Goal: Task Accomplishment & Management: Manage account settings

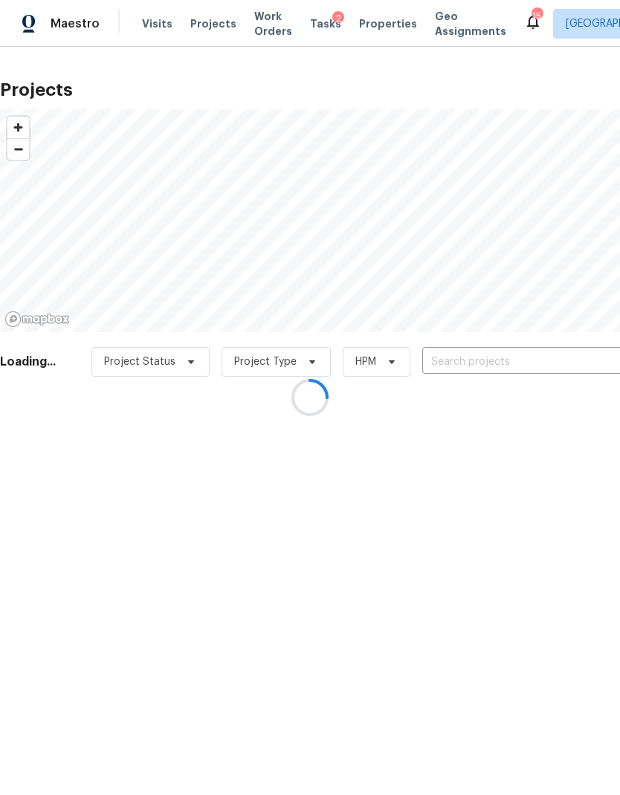
click at [254, 22] on div at bounding box center [310, 397] width 620 height 795
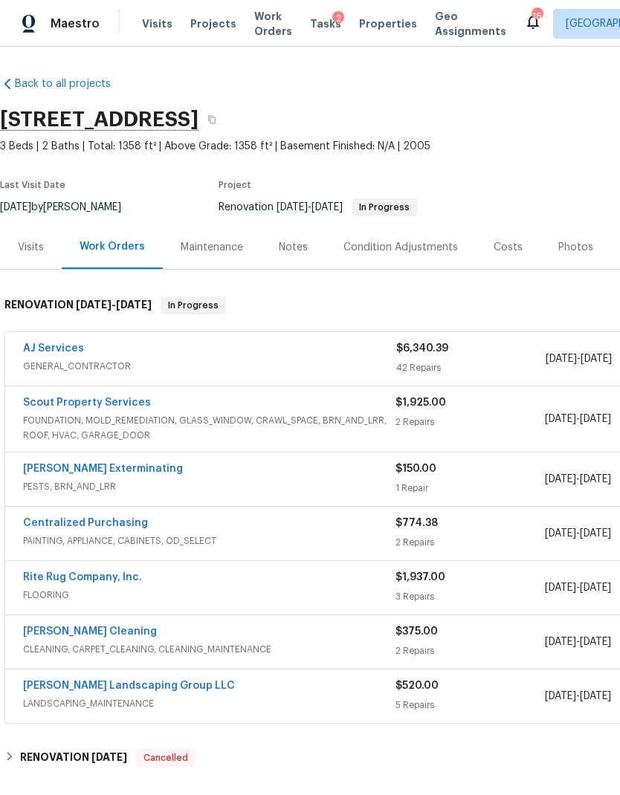
click at [37, 351] on link "AJ Services" at bounding box center [53, 348] width 61 height 10
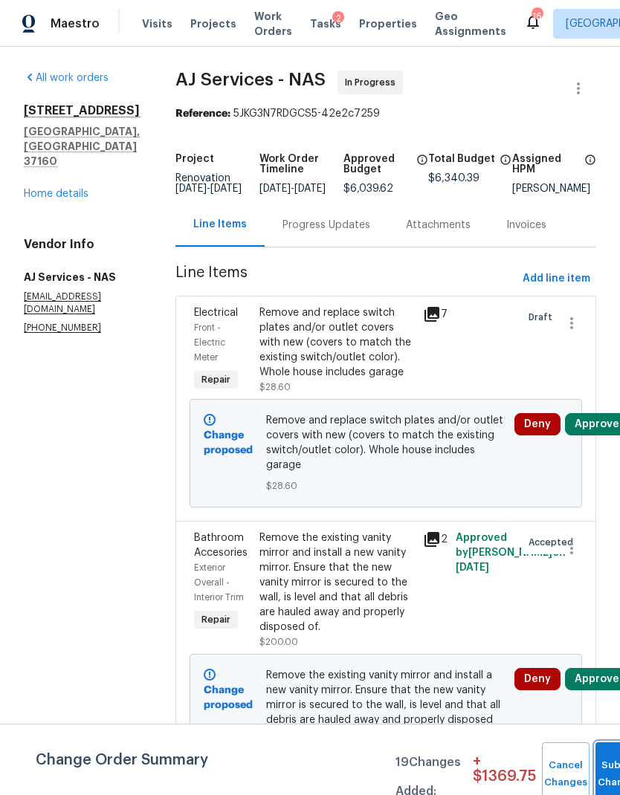
click at [604, 773] on span "Submit Changes" at bounding box center [619, 774] width 33 height 34
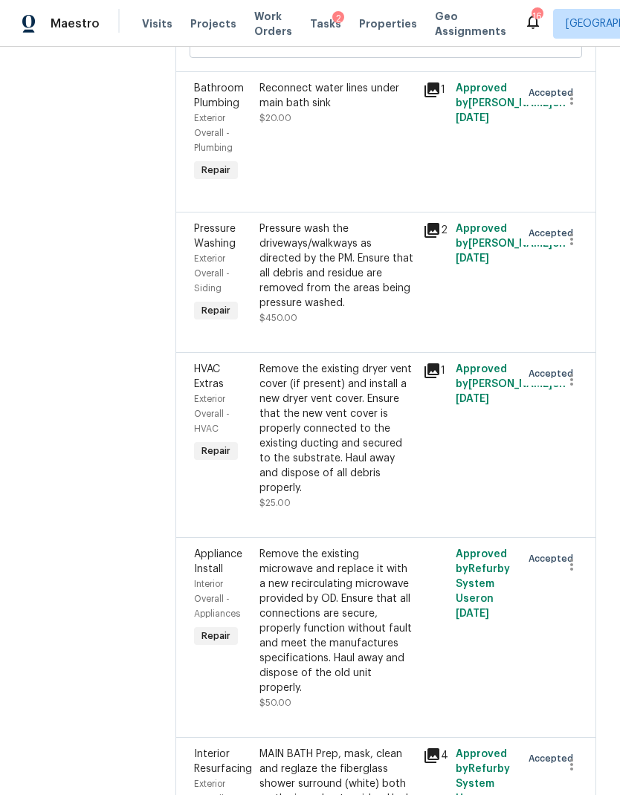
scroll to position [2489, 0]
click at [574, 573] on icon "button" at bounding box center [571, 564] width 18 height 18
click at [584, 583] on li "Cancel" at bounding box center [578, 577] width 57 height 25
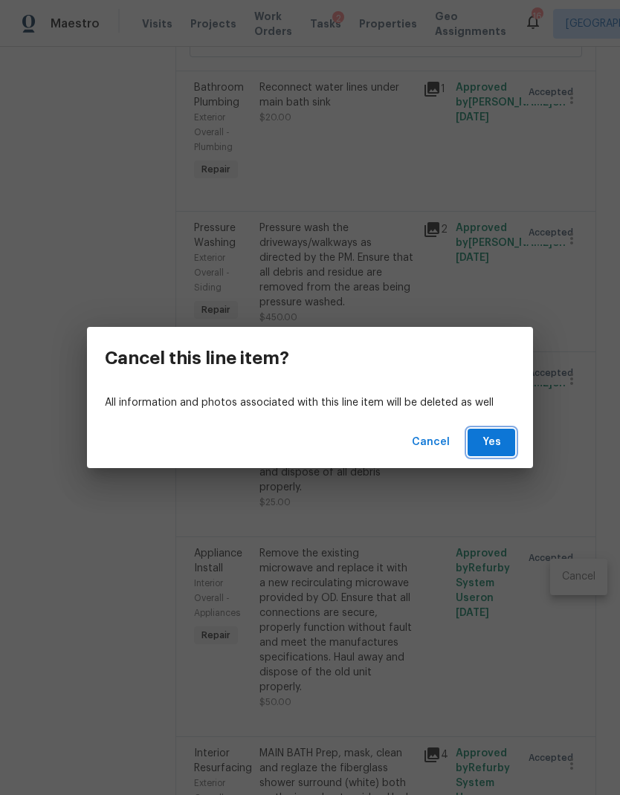
click at [499, 444] on span "Yes" at bounding box center [491, 442] width 24 height 19
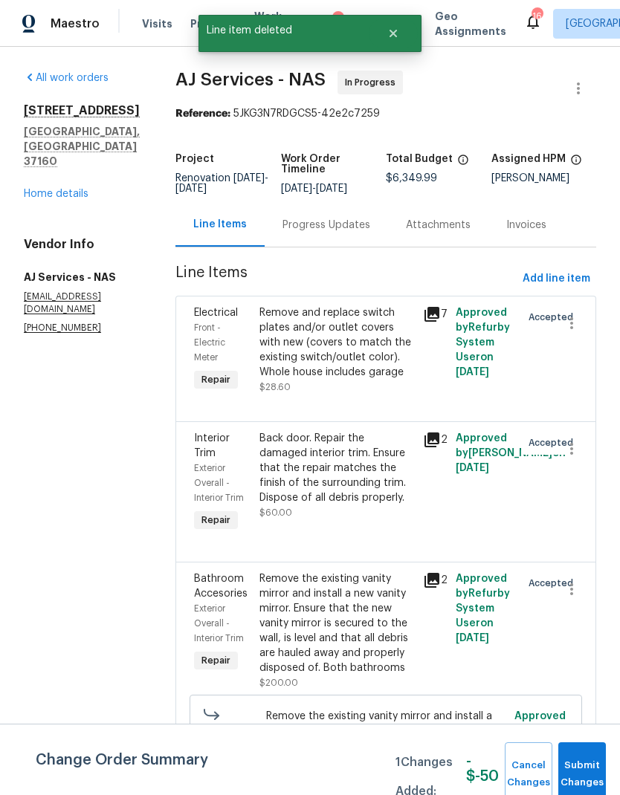
click at [592, 770] on button "Submit Changes" at bounding box center [582, 774] width 48 height 64
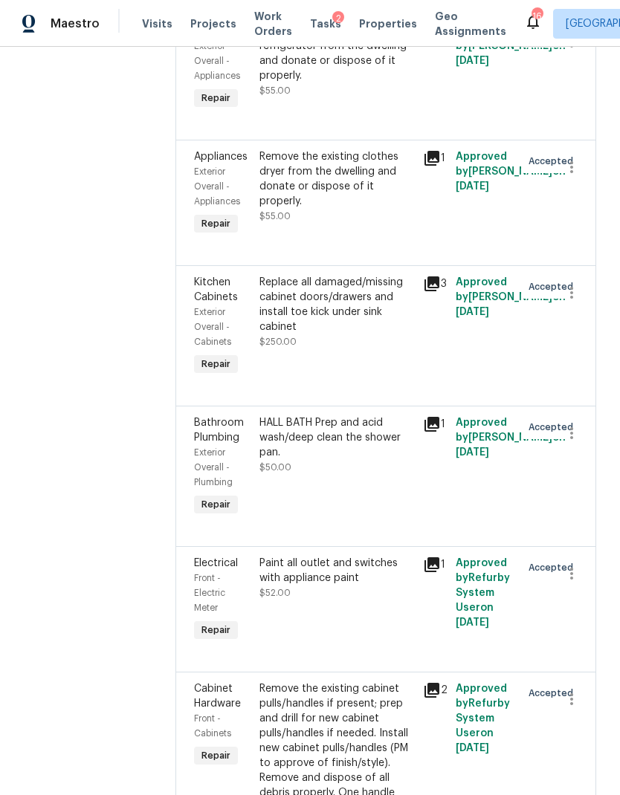
scroll to position [4798, 0]
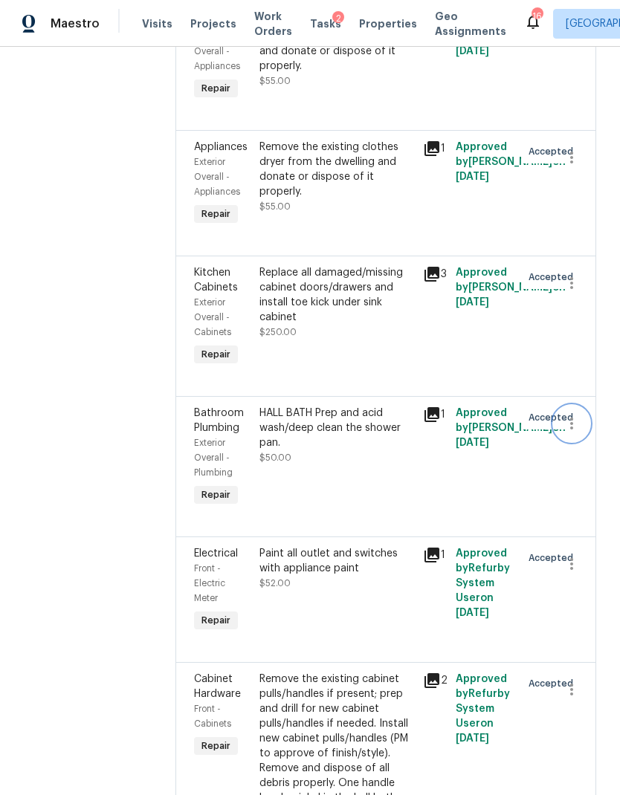
click at [574, 430] on icon "button" at bounding box center [571, 424] width 18 height 18
click at [587, 432] on li "Cancel" at bounding box center [578, 431] width 57 height 25
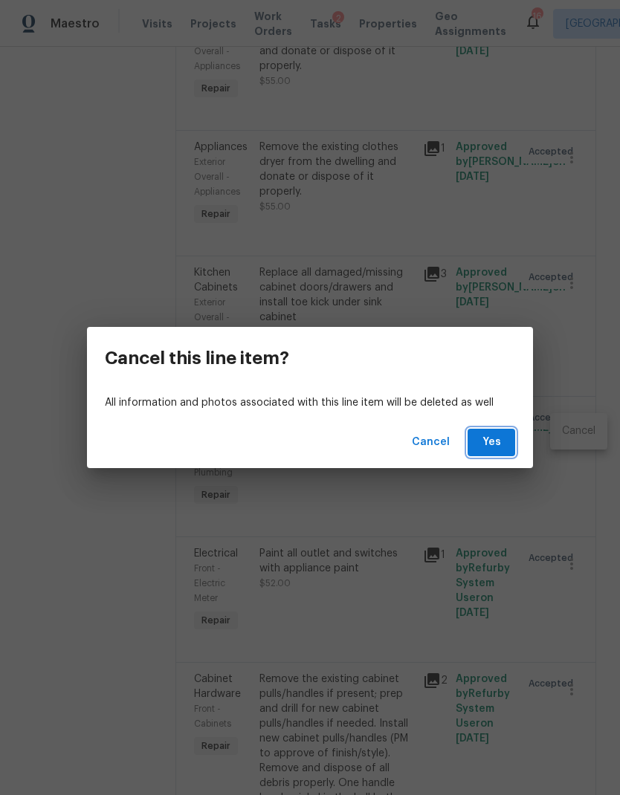
click at [498, 443] on span "Yes" at bounding box center [491, 442] width 24 height 19
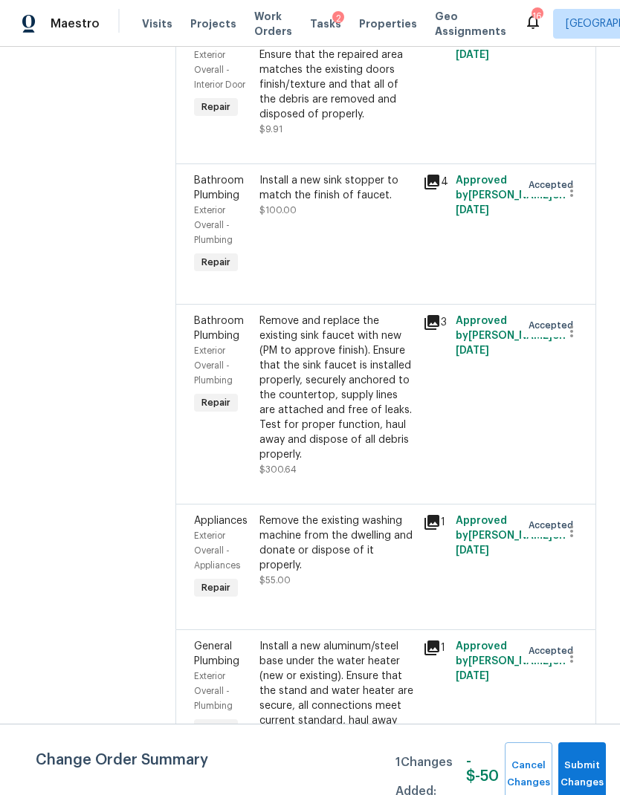
scroll to position [7193, 0]
click at [372, 258] on div "Install a new sink stopper to match the finish of faucet. $100.00" at bounding box center [336, 225] width 163 height 113
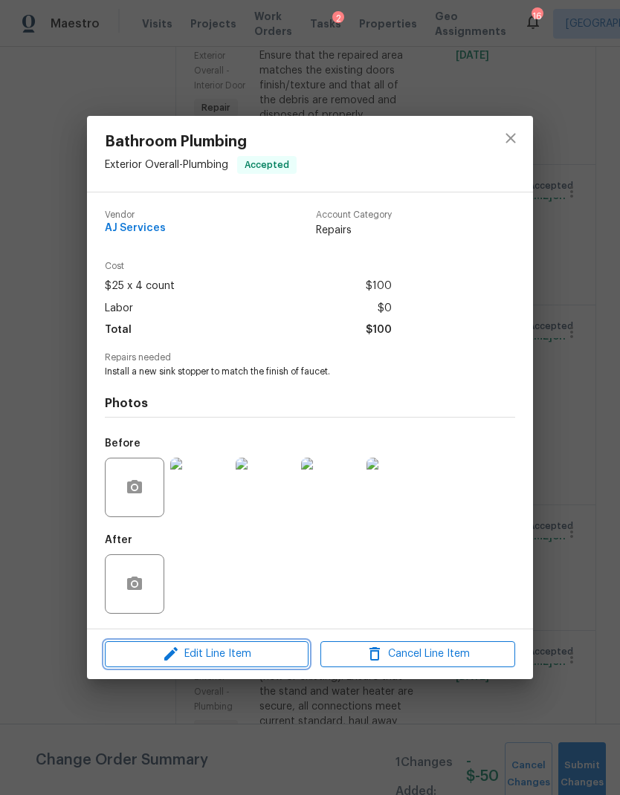
click at [258, 656] on span "Edit Line Item" at bounding box center [206, 654] width 195 height 19
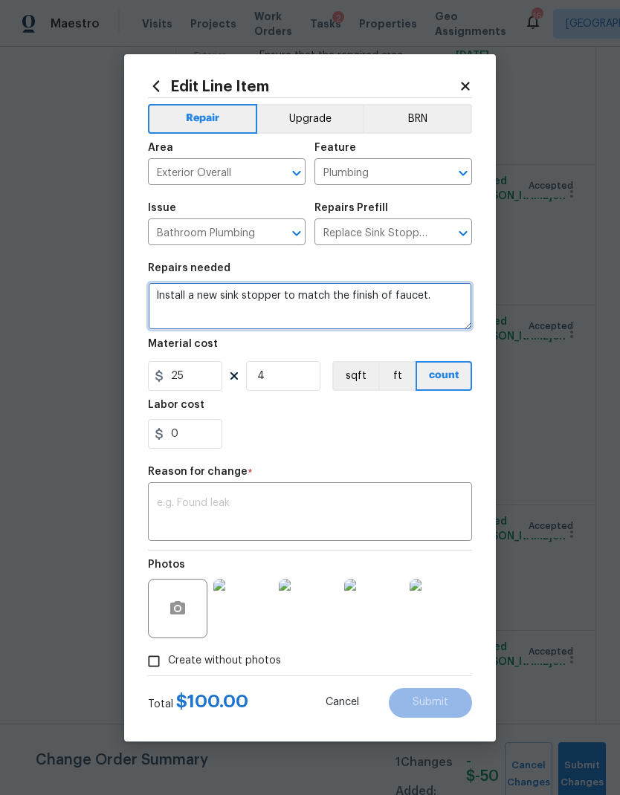
click at [448, 306] on textarea "Install a new sink stopper to match the finish of faucet." at bounding box center [310, 306] width 324 height 48
type textarea "Install a new sink stopper to match the finish of faucet. All bathrooms"
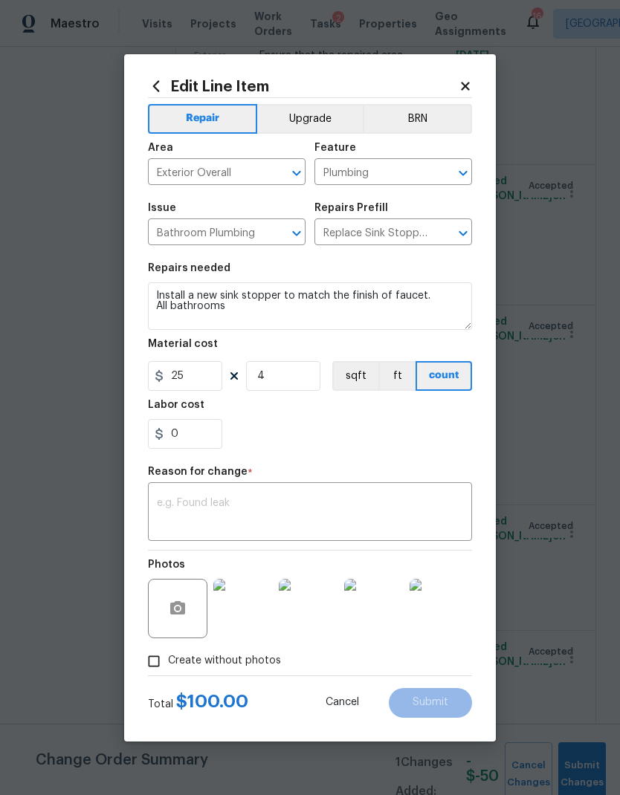
click at [334, 423] on div "0" at bounding box center [310, 434] width 324 height 30
click at [328, 509] on textarea at bounding box center [310, 513] width 306 height 31
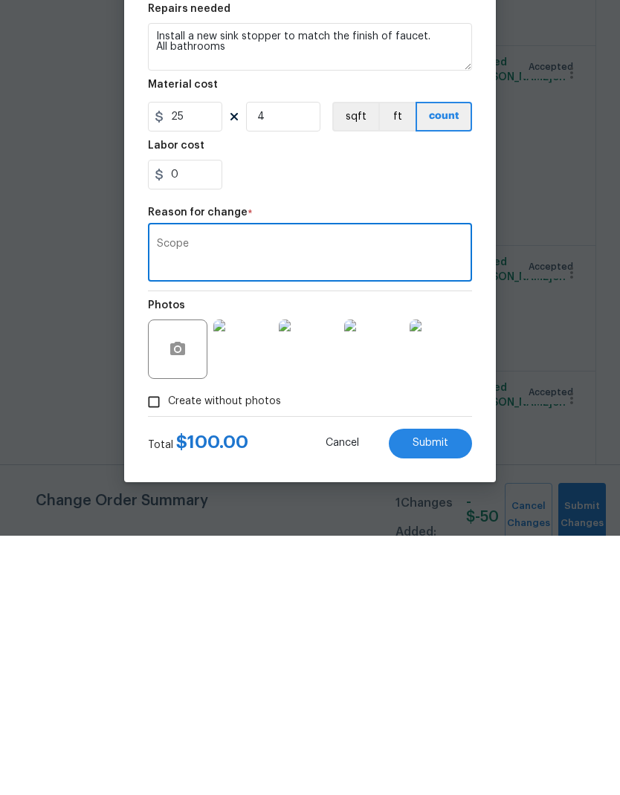
type textarea "Scope"
click at [435, 697] on span "Submit" at bounding box center [430, 702] width 36 height 11
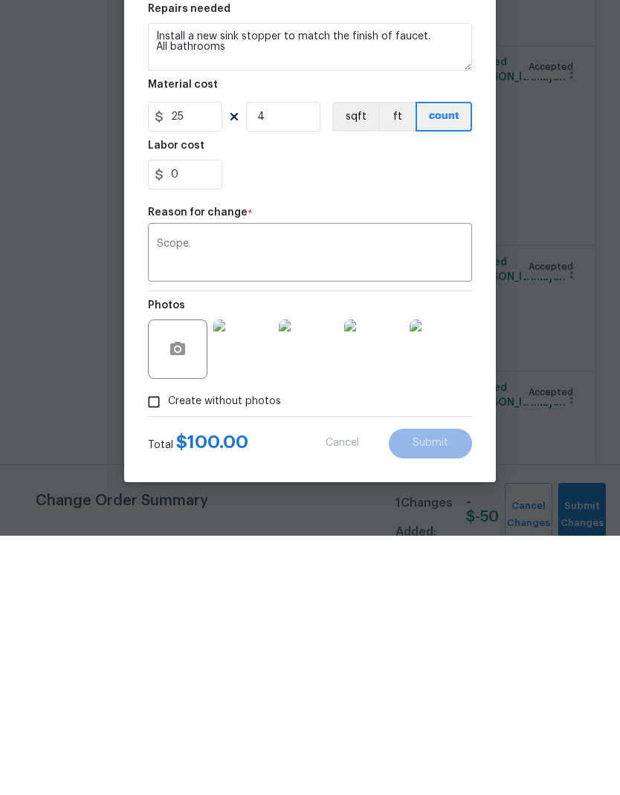
scroll to position [59, 0]
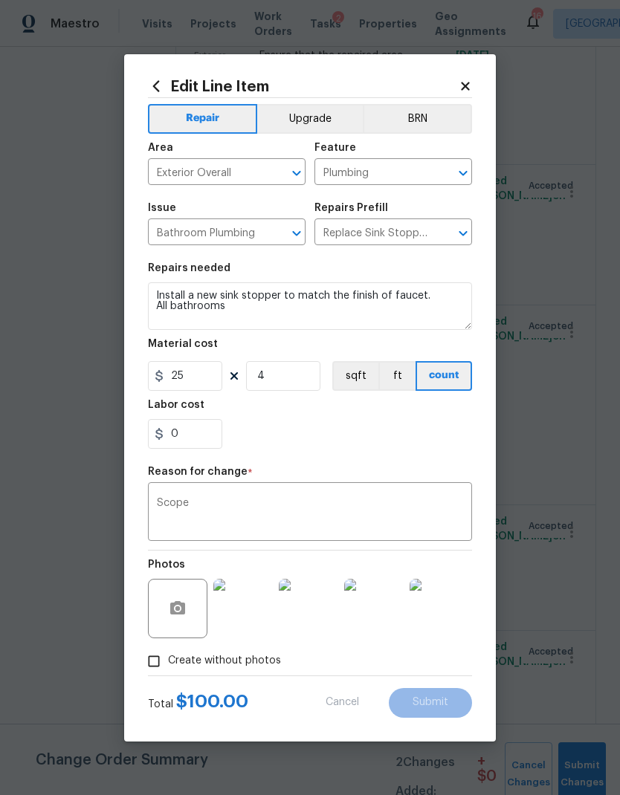
type textarea "Install a new sink stopper to match the finish of faucet."
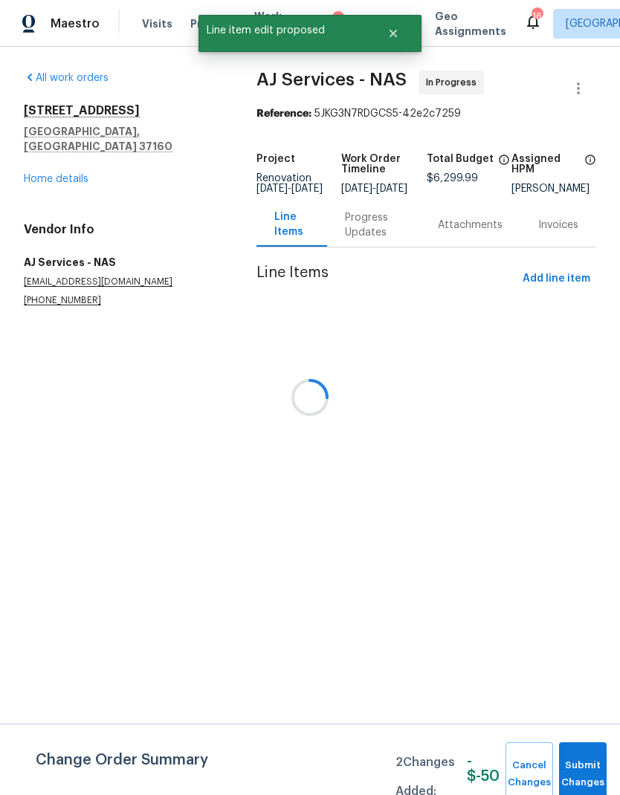
scroll to position [0, 0]
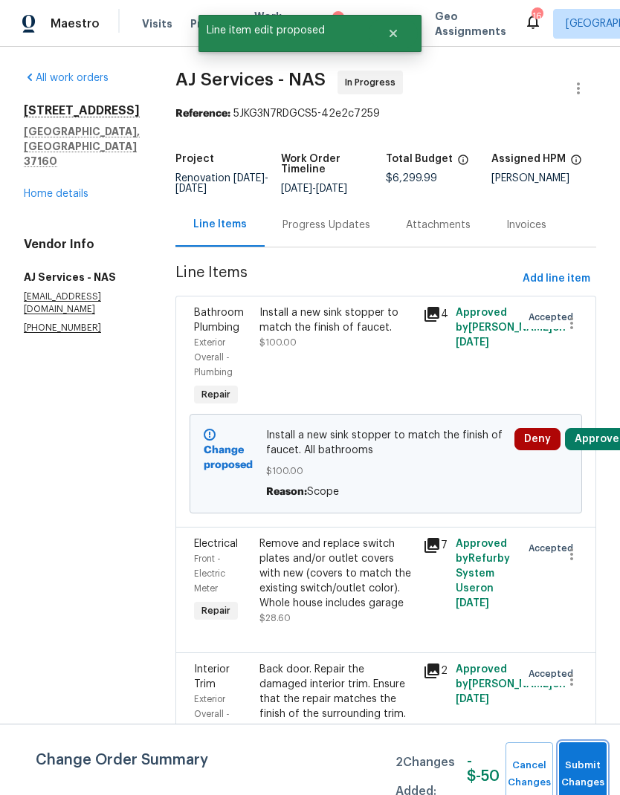
click at [592, 771] on button "Submit Changes" at bounding box center [583, 774] width 48 height 64
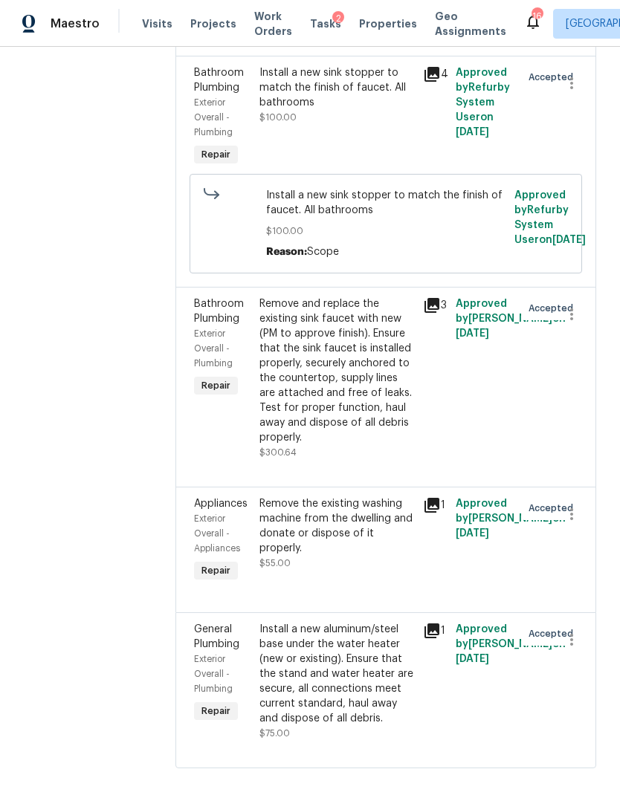
scroll to position [59, 0]
click at [574, 631] on icon "button" at bounding box center [571, 640] width 18 height 18
click at [581, 629] on li "Cancel" at bounding box center [578, 624] width 57 height 25
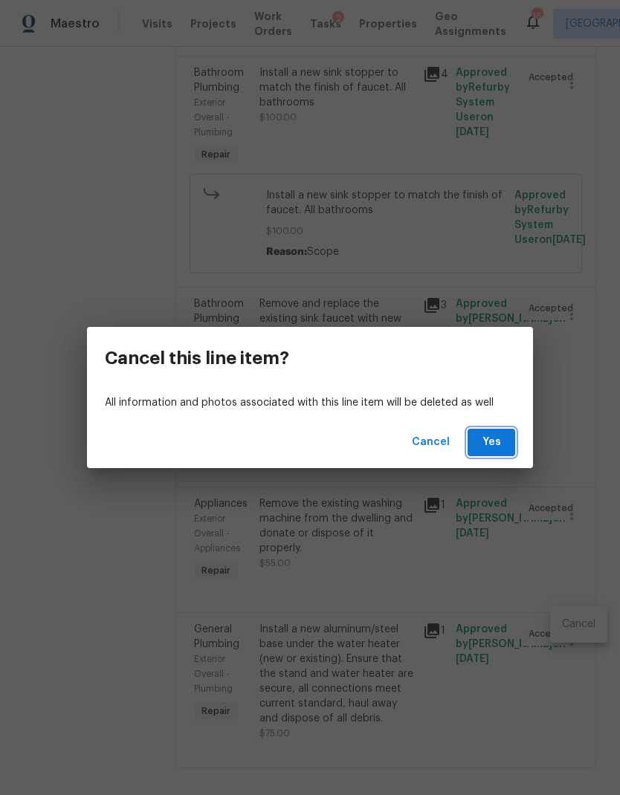
click at [489, 455] on button "Yes" at bounding box center [491, 442] width 48 height 27
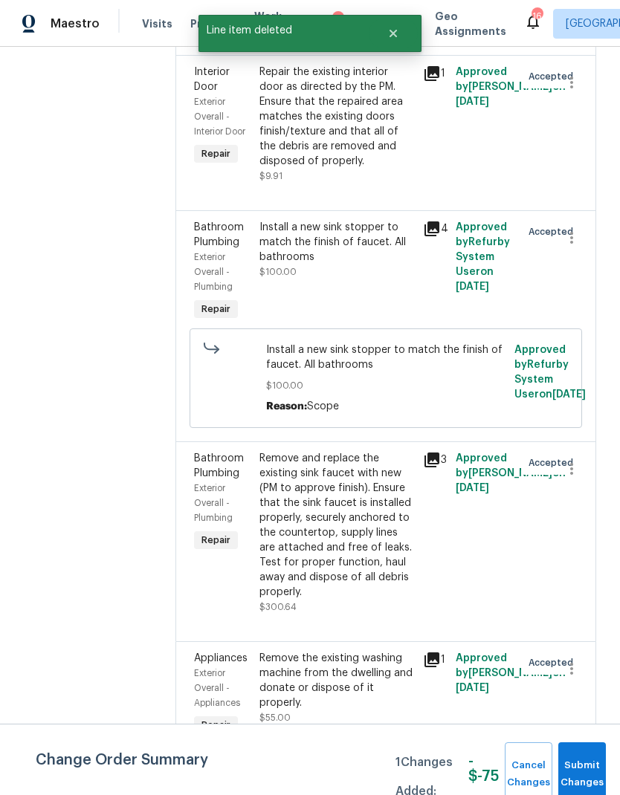
scroll to position [7146, 0]
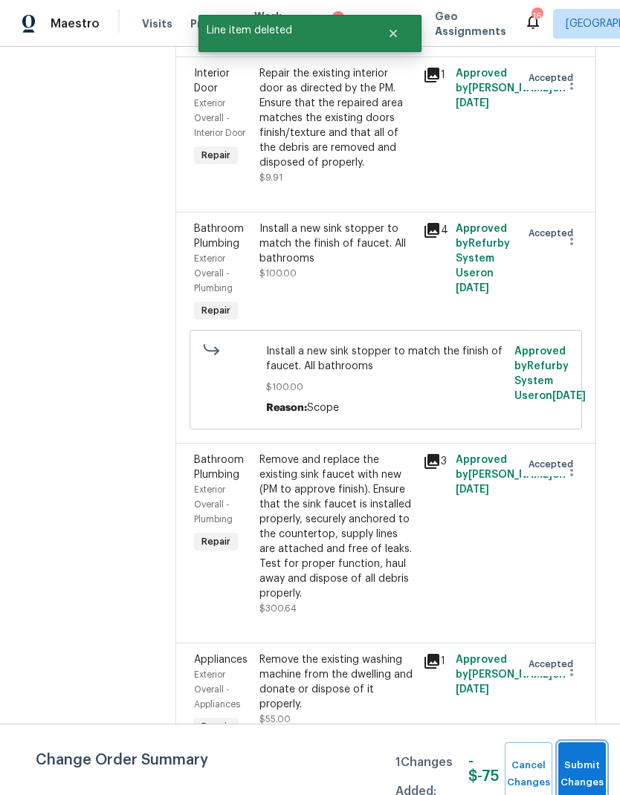
click at [582, 771] on span "Submit Changes" at bounding box center [581, 774] width 33 height 34
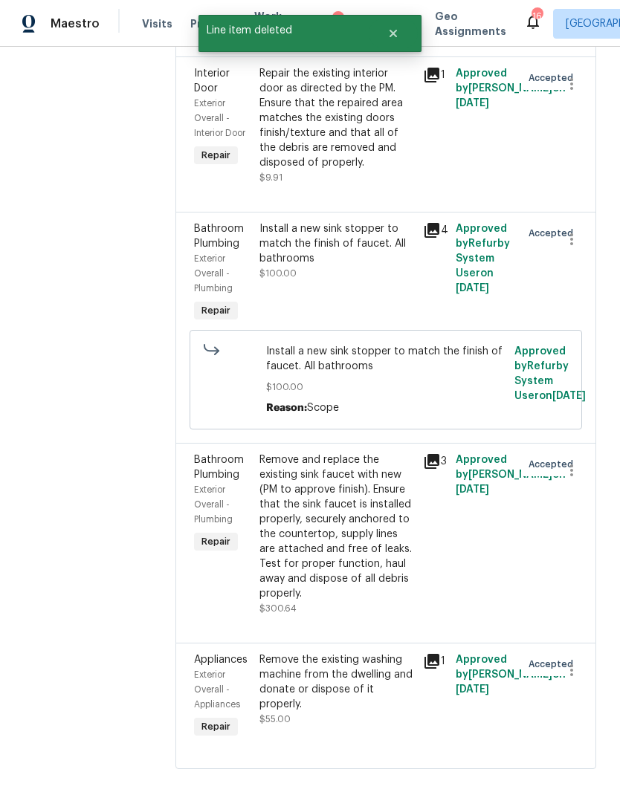
scroll to position [59, 0]
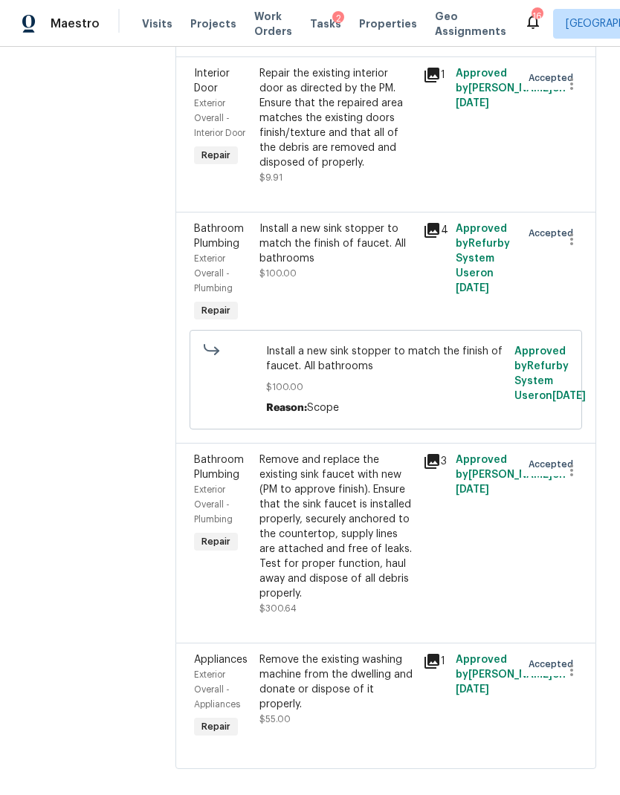
click at [354, 504] on div "Remove and replace the existing sink faucet with new (PM to approve finish). En…" at bounding box center [336, 526] width 155 height 149
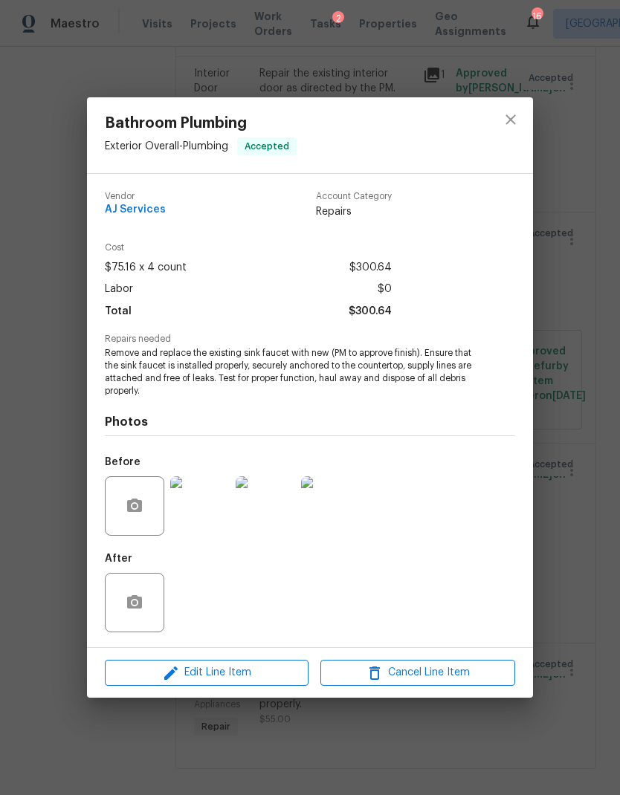
click at [210, 504] on img at bounding box center [199, 505] width 59 height 59
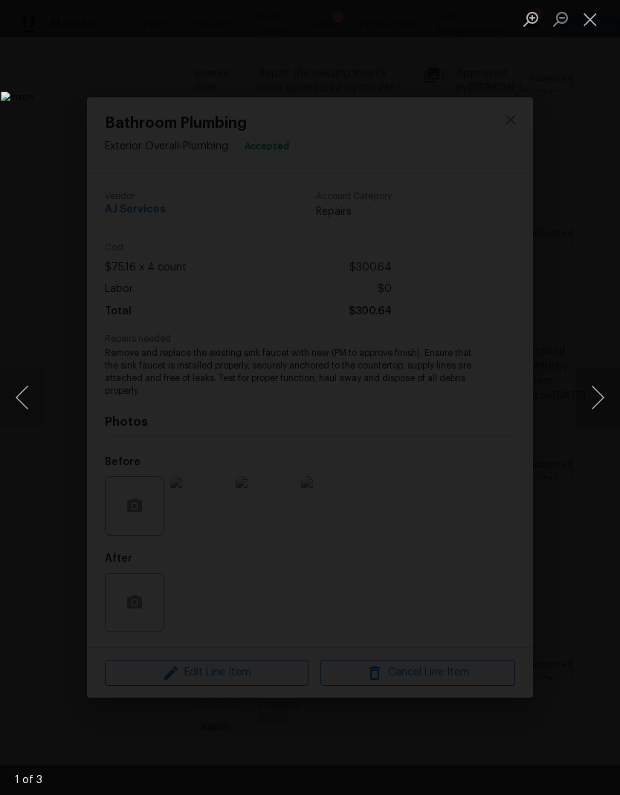
click at [594, 388] on button "Next image" at bounding box center [597, 397] width 45 height 59
click at [597, 383] on button "Next image" at bounding box center [597, 397] width 45 height 59
click at [594, 385] on button "Next image" at bounding box center [597, 397] width 45 height 59
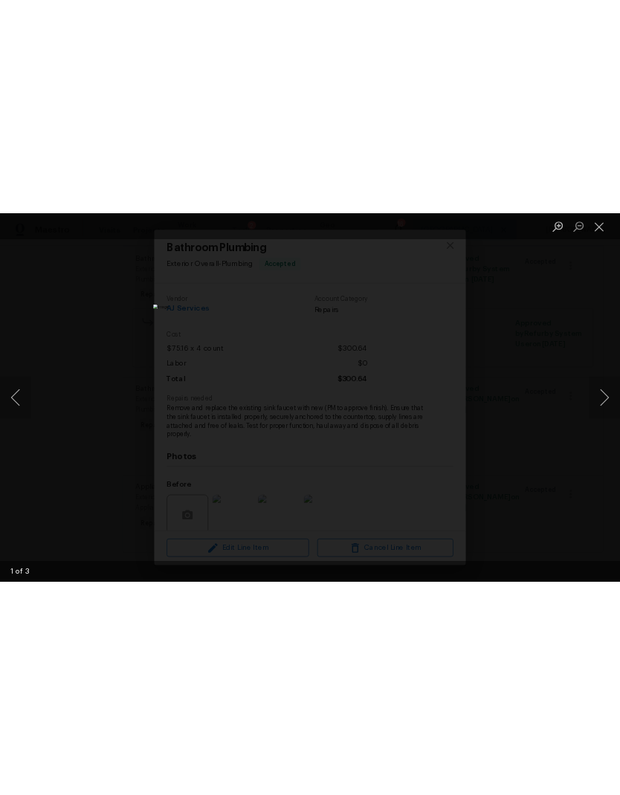
scroll to position [0, 0]
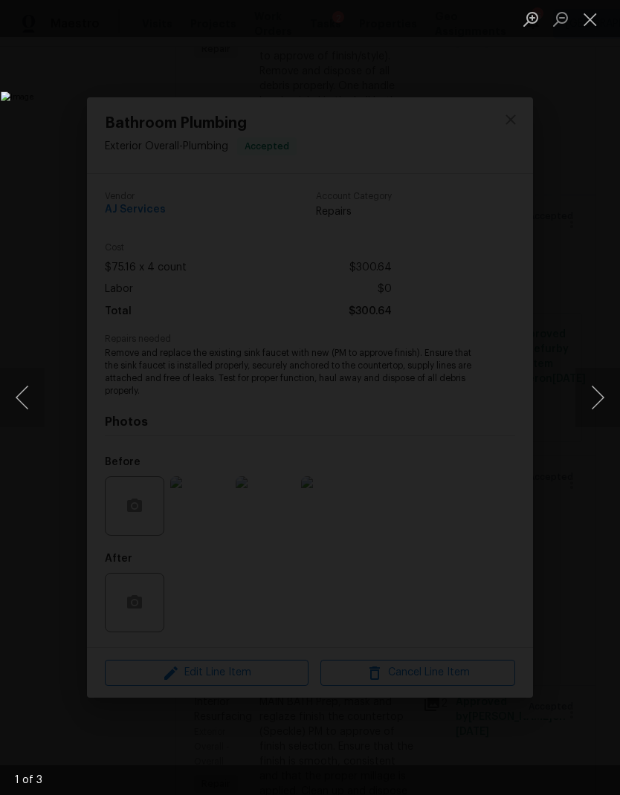
click at [595, 382] on button "Next image" at bounding box center [597, 397] width 45 height 59
click at [583, 381] on button "Next image" at bounding box center [597, 397] width 45 height 59
click at [584, 22] on button "Close lightbox" at bounding box center [590, 19] width 30 height 26
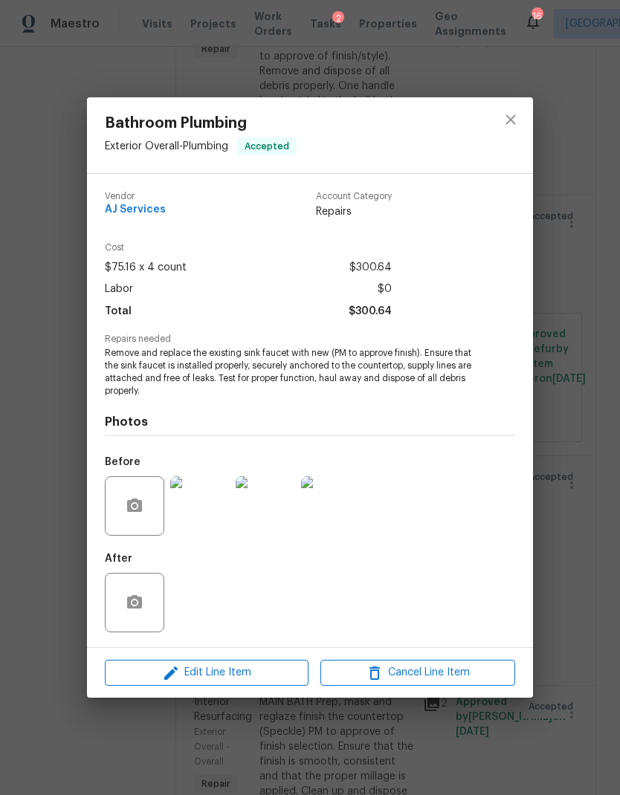
click at [201, 501] on img at bounding box center [199, 505] width 59 height 59
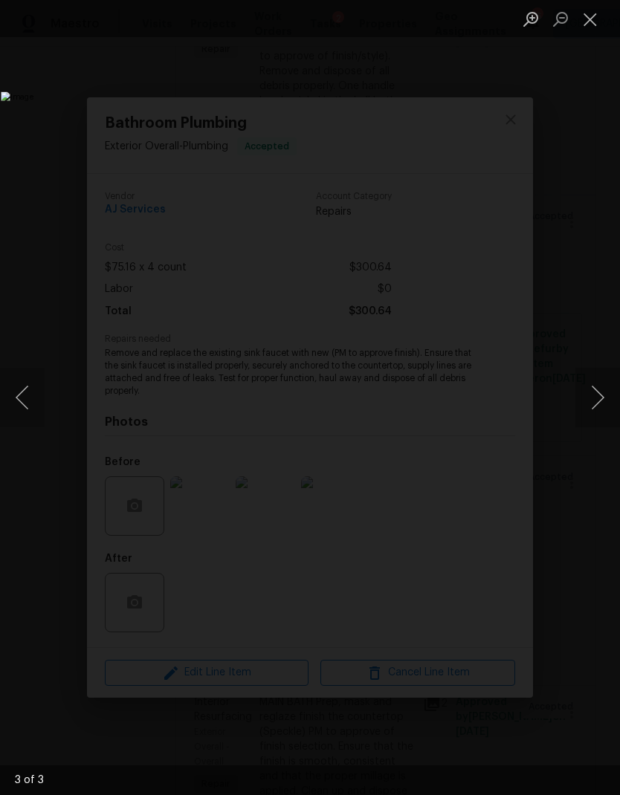
click at [584, 398] on button "Next image" at bounding box center [597, 397] width 45 height 59
click at [580, 21] on button "Close lightbox" at bounding box center [590, 19] width 30 height 26
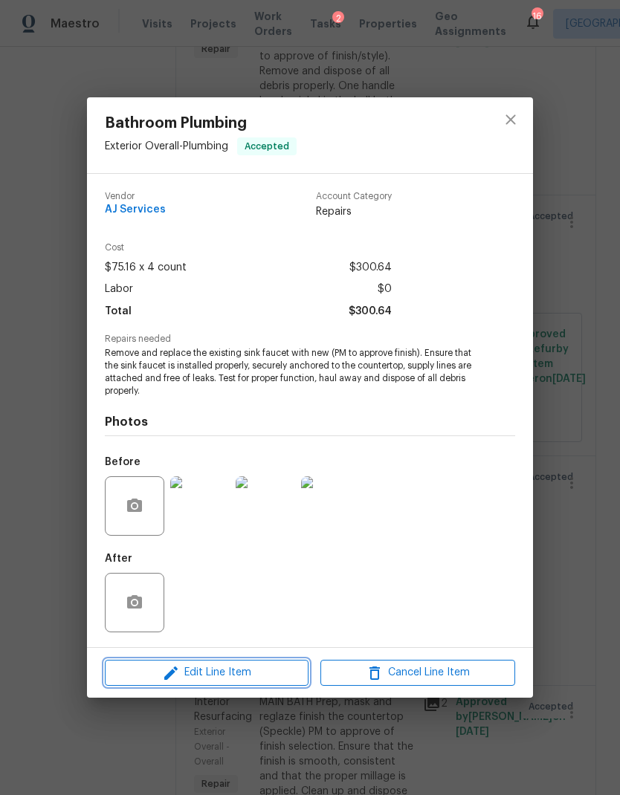
click at [276, 672] on span "Edit Line Item" at bounding box center [206, 672] width 195 height 19
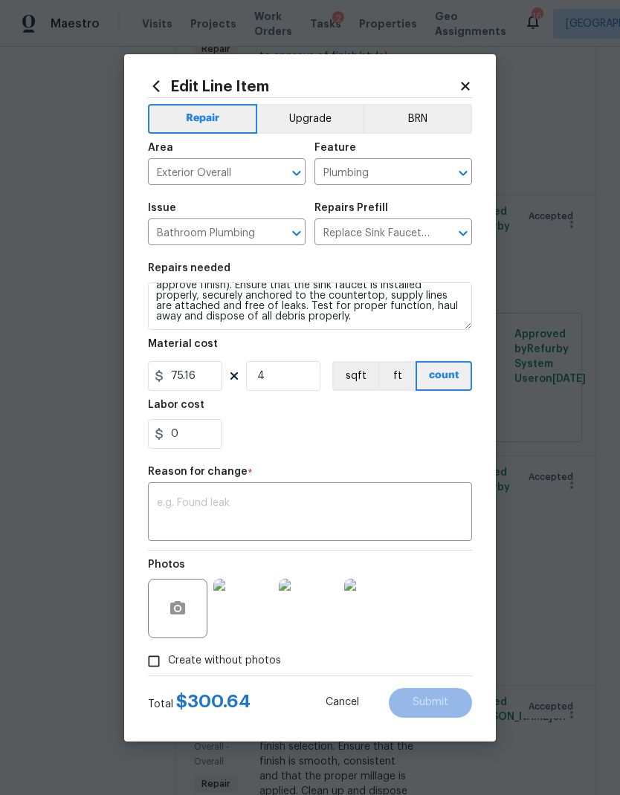
scroll to position [21, 0]
click at [330, 322] on textarea "Remove and replace the existing sink faucet with new (PM to approve finish). En…" at bounding box center [310, 306] width 324 height 48
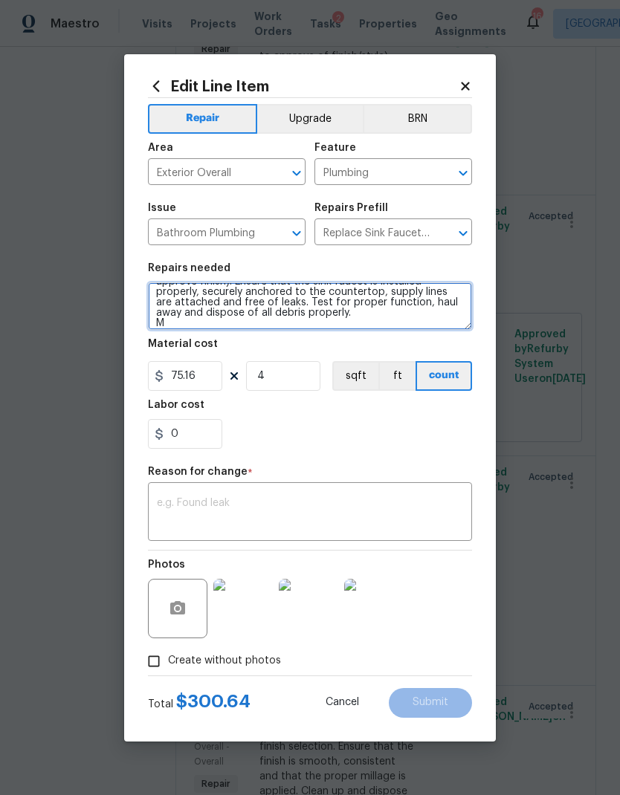
scroll to position [25, 0]
type textarea "Remove and replace the existing sink faucet with new (PM to approve finish). En…"
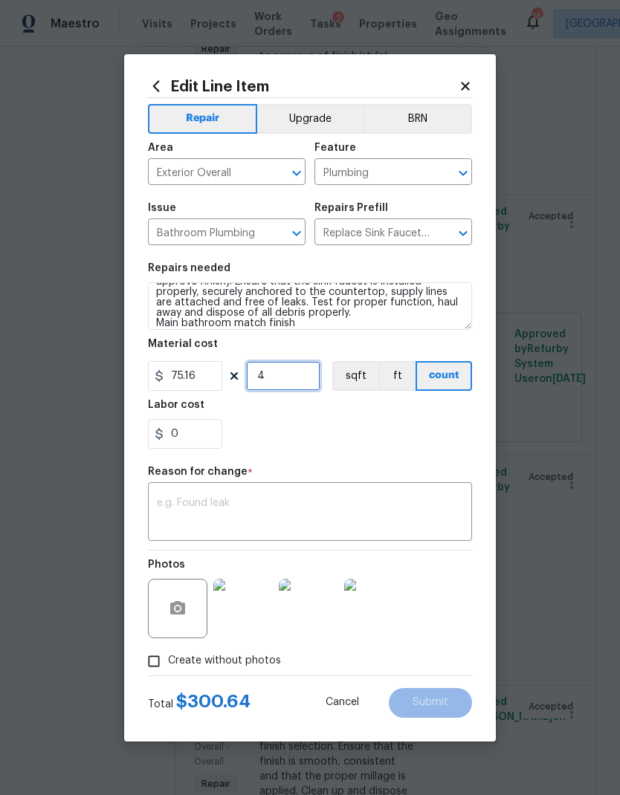
click at [305, 374] on input "4" at bounding box center [283, 376] width 74 height 30
type input "1"
click at [358, 487] on div "x ​" at bounding box center [310, 513] width 324 height 55
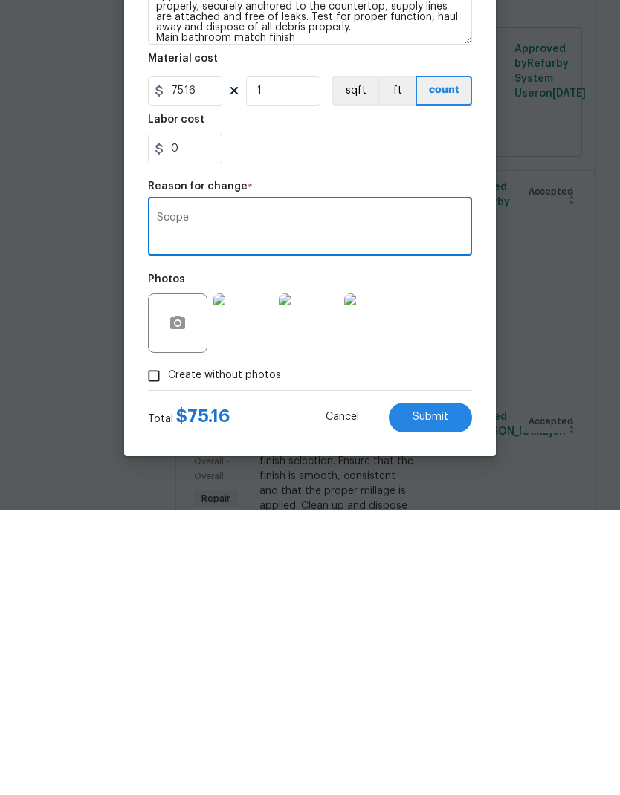
scroll to position [59, 0]
type textarea "Scope"
click at [177, 606] on circle "button" at bounding box center [177, 608] width 4 height 4
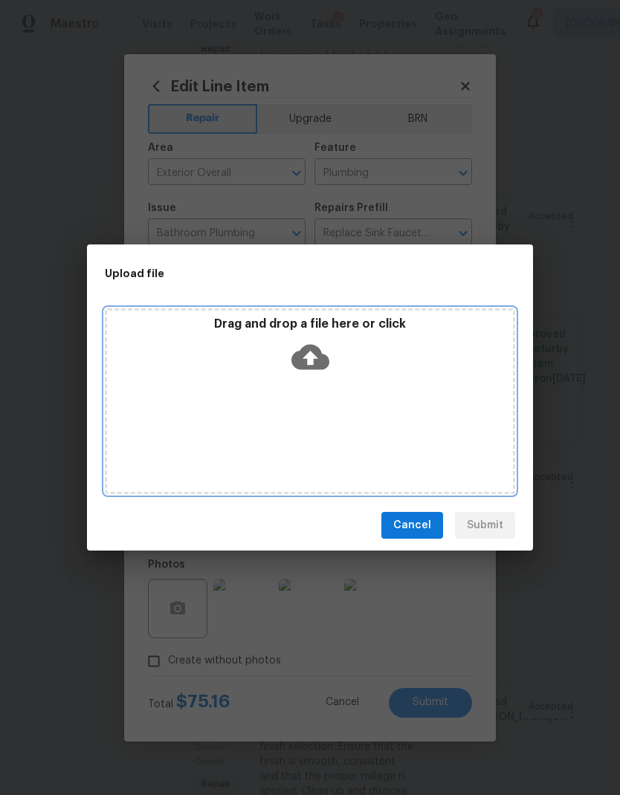
click at [300, 352] on icon at bounding box center [310, 357] width 38 height 25
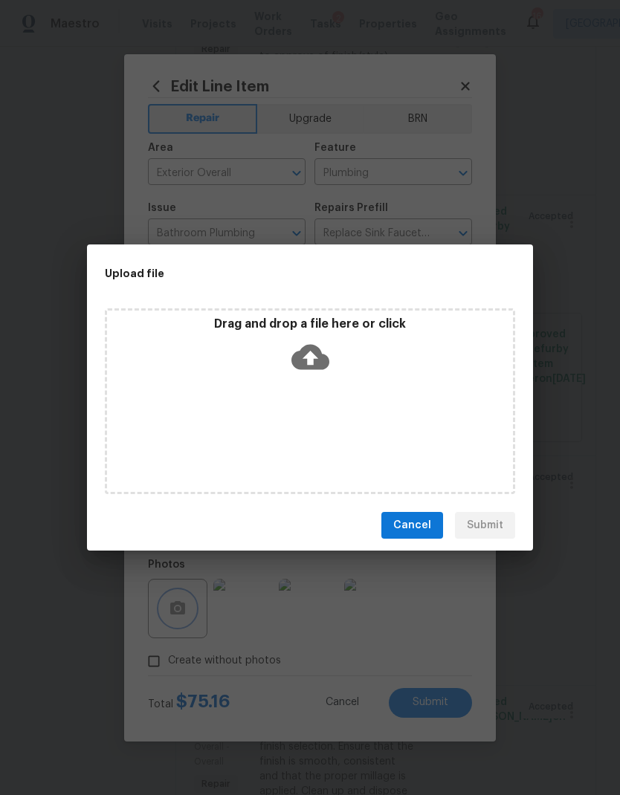
click at [567, 396] on div "Upload file Drag and drop a file here or click Cancel Submit" at bounding box center [310, 397] width 620 height 795
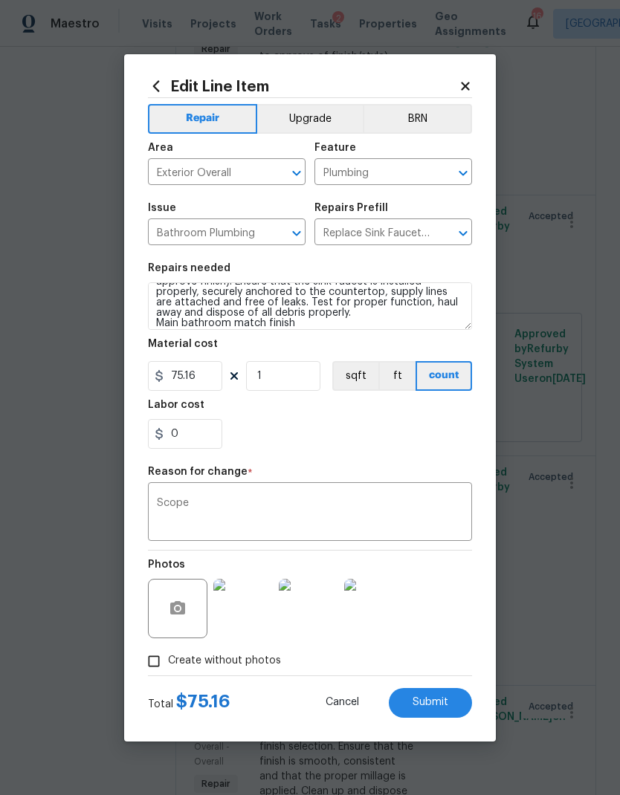
click at [464, 85] on icon at bounding box center [465, 86] width 8 height 8
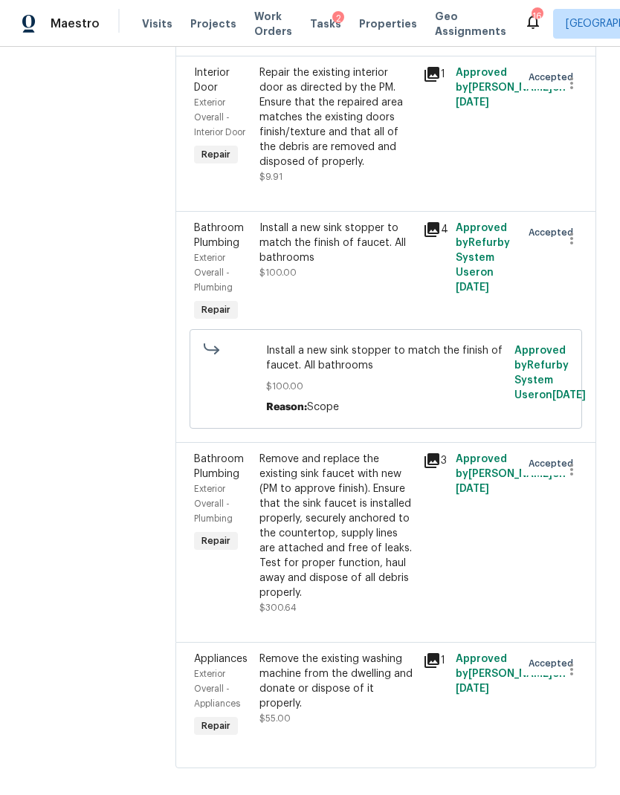
scroll to position [7146, 0]
click at [575, 461] on icon "button" at bounding box center [571, 470] width 18 height 18
click at [582, 449] on li "Cancel" at bounding box center [578, 452] width 57 height 25
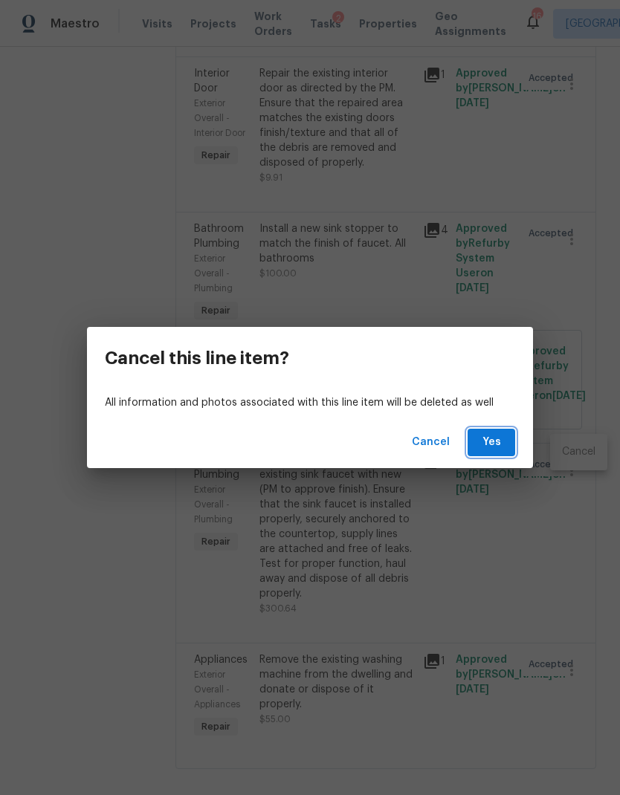
click at [493, 443] on span "Yes" at bounding box center [491, 442] width 24 height 19
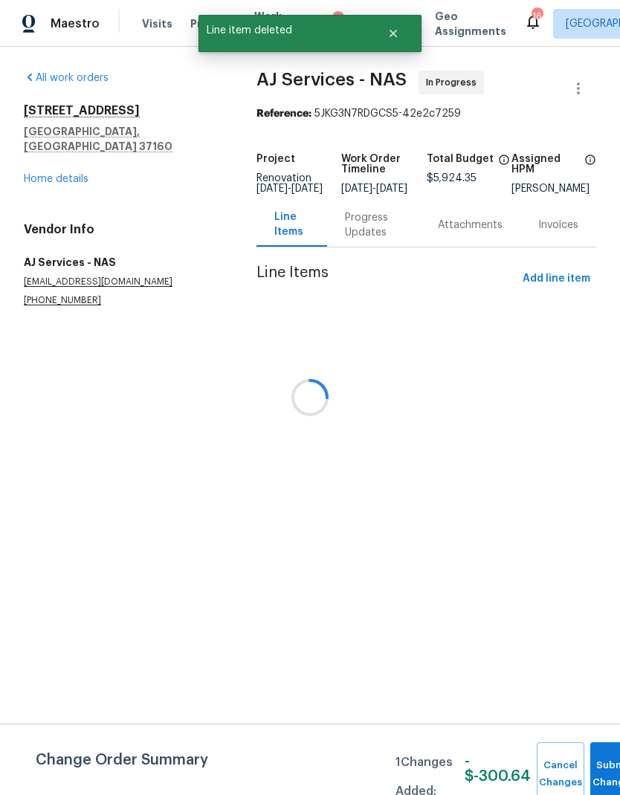
scroll to position [0, 0]
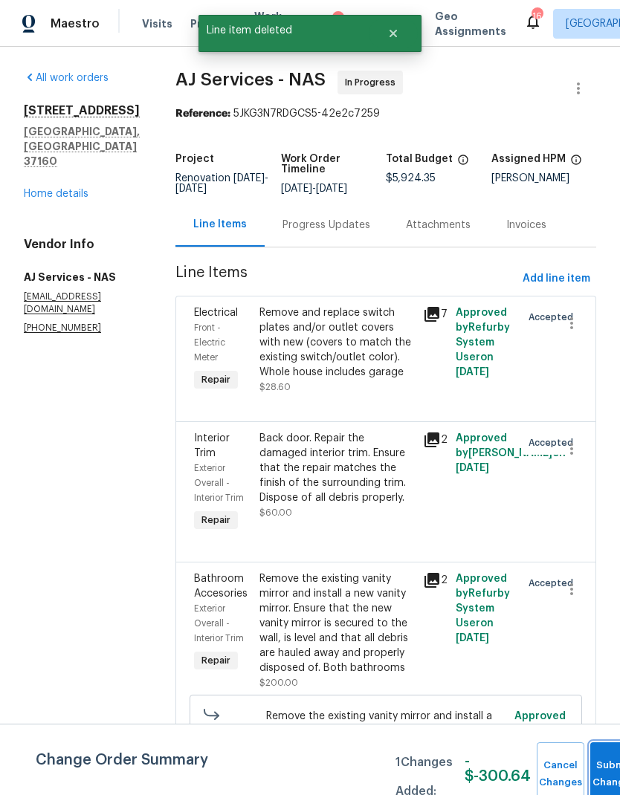
click at [610, 764] on button "Submit Changes" at bounding box center [614, 774] width 48 height 64
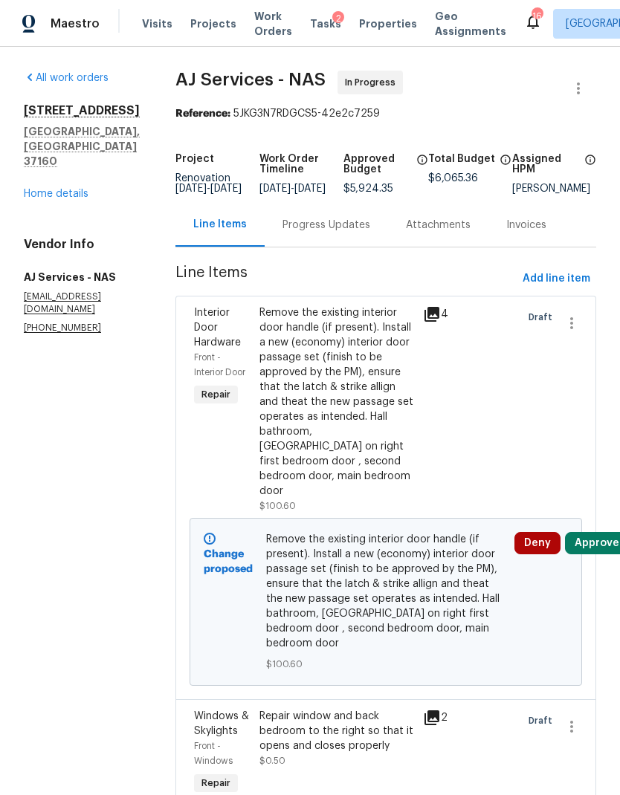
click at [598, 534] on button "Approve" at bounding box center [597, 543] width 64 height 22
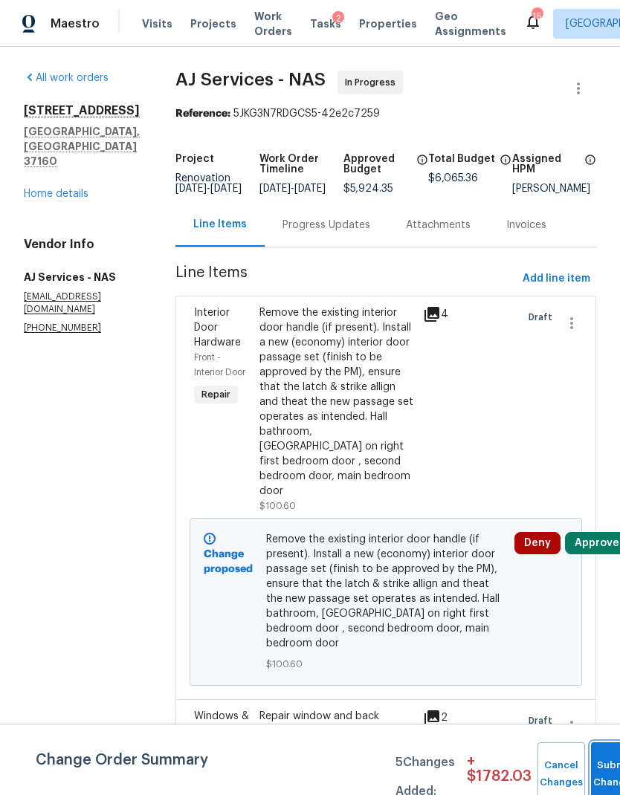
click at [606, 771] on button "Submit Changes" at bounding box center [615, 774] width 48 height 64
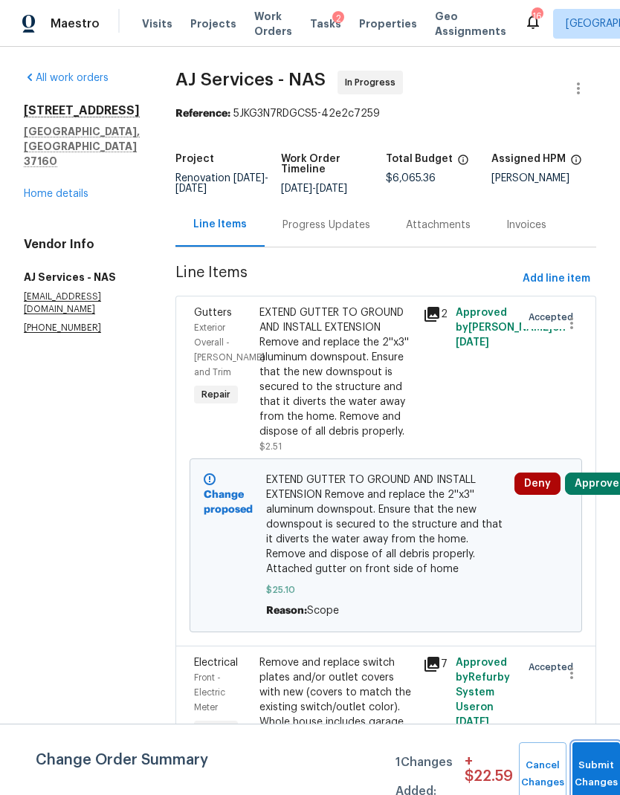
click at [592, 762] on button "Submit Changes" at bounding box center [596, 774] width 48 height 64
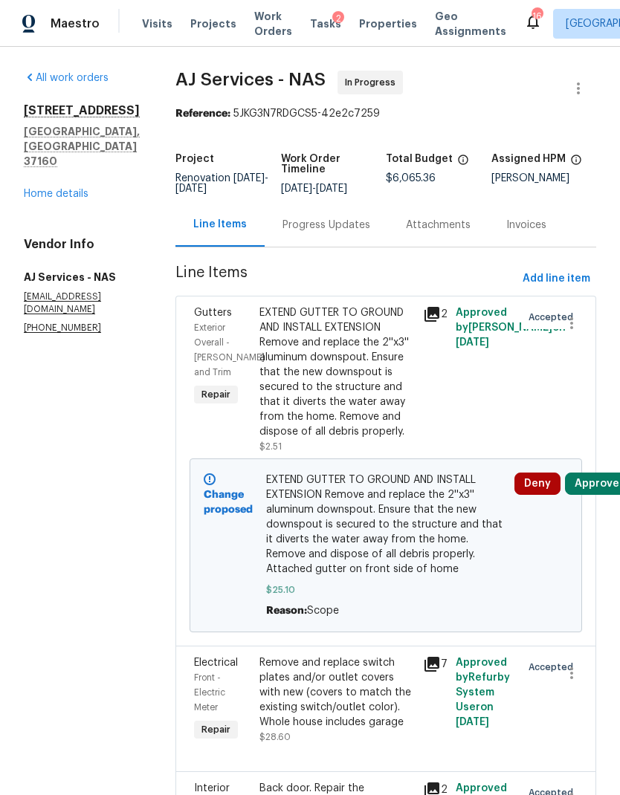
click at [602, 495] on button "Approve" at bounding box center [597, 484] width 64 height 22
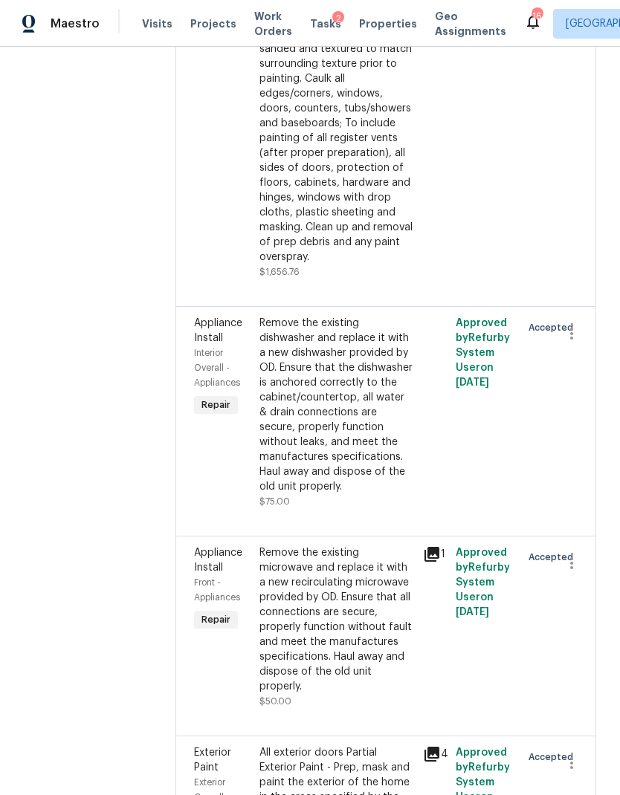
scroll to position [1399, 0]
click at [568, 343] on icon "button" at bounding box center [571, 334] width 18 height 18
click at [577, 359] on li "Cancel" at bounding box center [578, 354] width 57 height 25
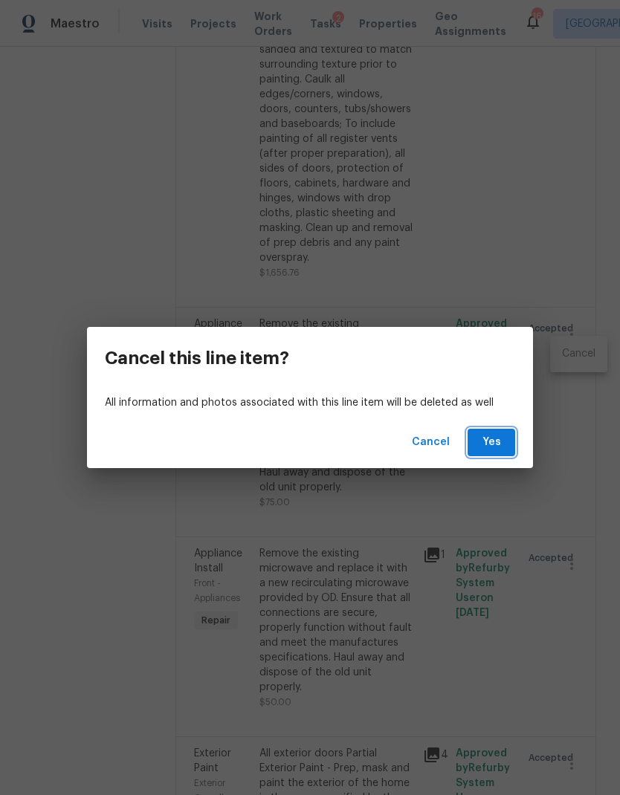
click at [498, 438] on span "Yes" at bounding box center [491, 442] width 24 height 19
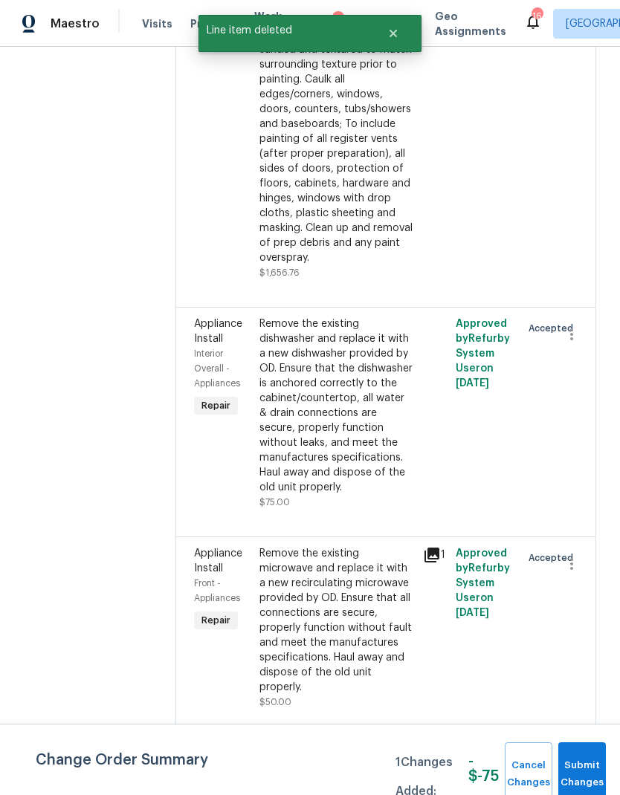
scroll to position [0, 0]
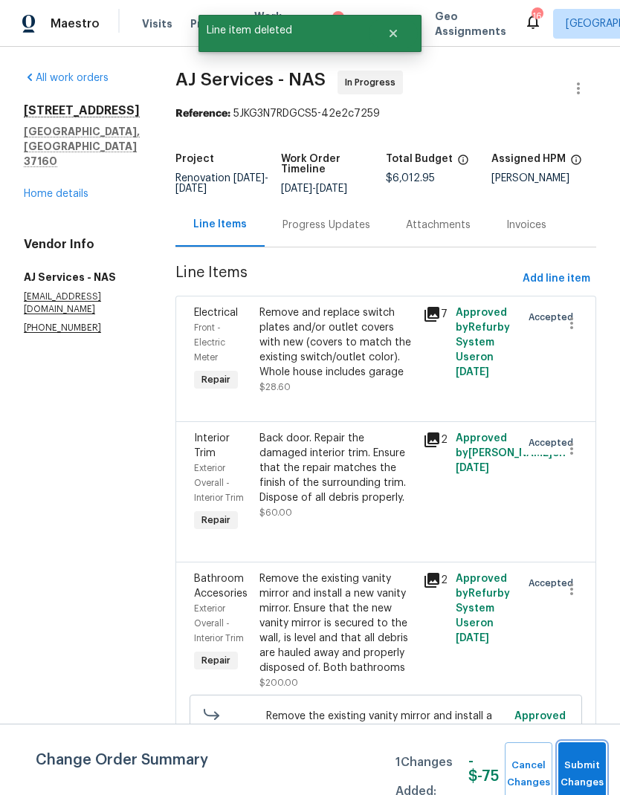
click at [582, 763] on span "Submit Changes" at bounding box center [581, 774] width 33 height 34
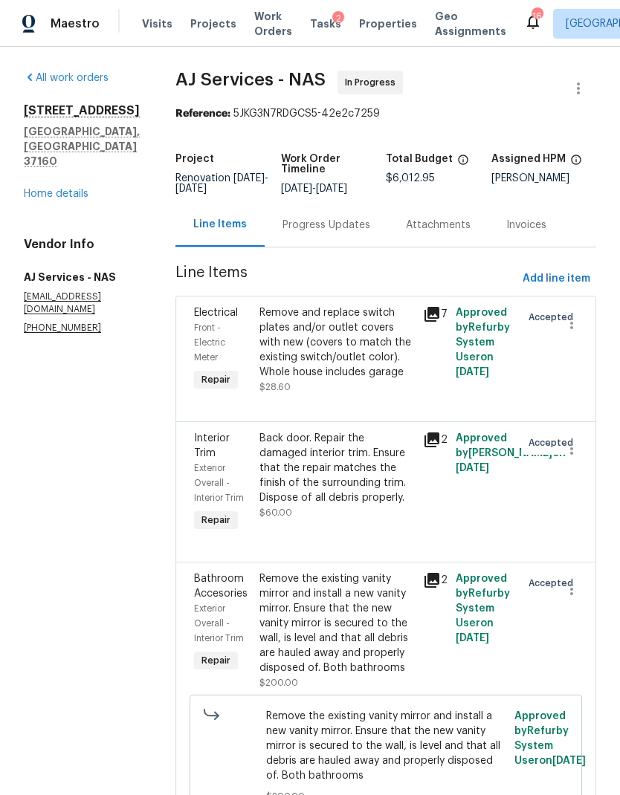
click at [62, 189] on link "Home details" at bounding box center [56, 194] width 65 height 10
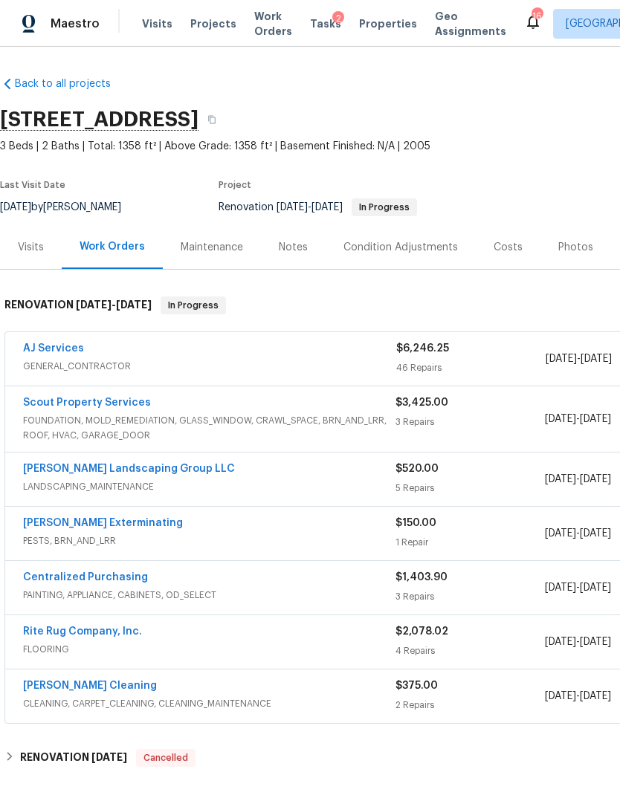
click at [100, 400] on link "Scout Property Services" at bounding box center [87, 402] width 128 height 10
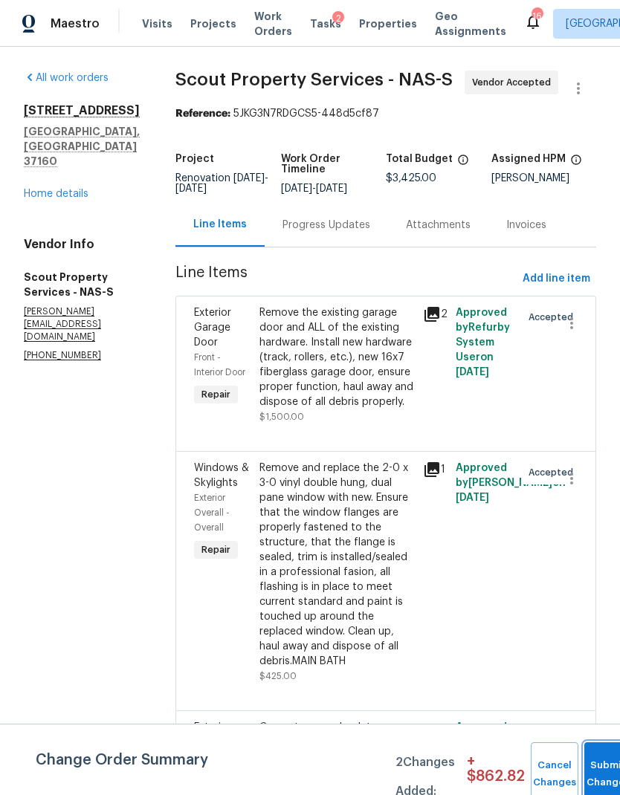
click at [599, 772] on span "Submit Changes" at bounding box center [607, 774] width 33 height 34
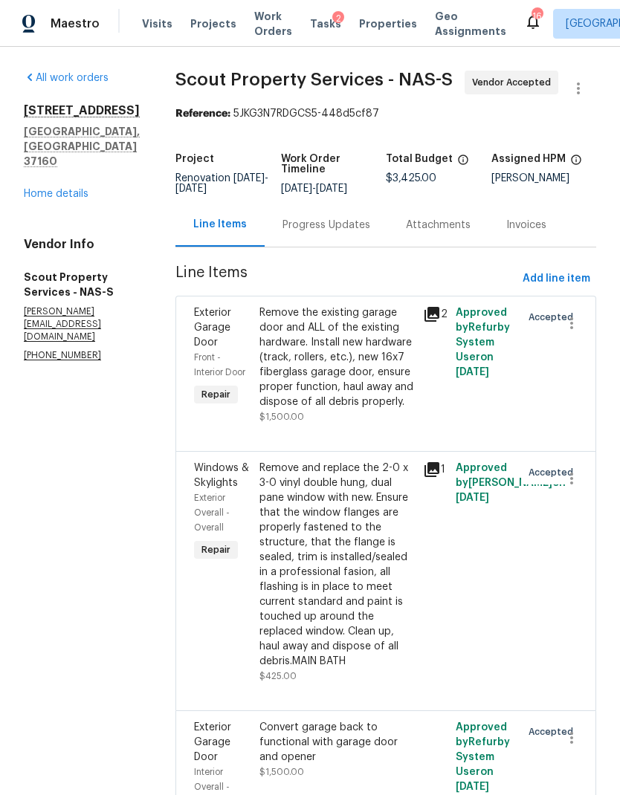
scroll to position [56, 0]
click at [570, 732] on icon "button" at bounding box center [571, 738] width 3 height 12
click at [569, 654] on li "Cancel" at bounding box center [578, 653] width 57 height 25
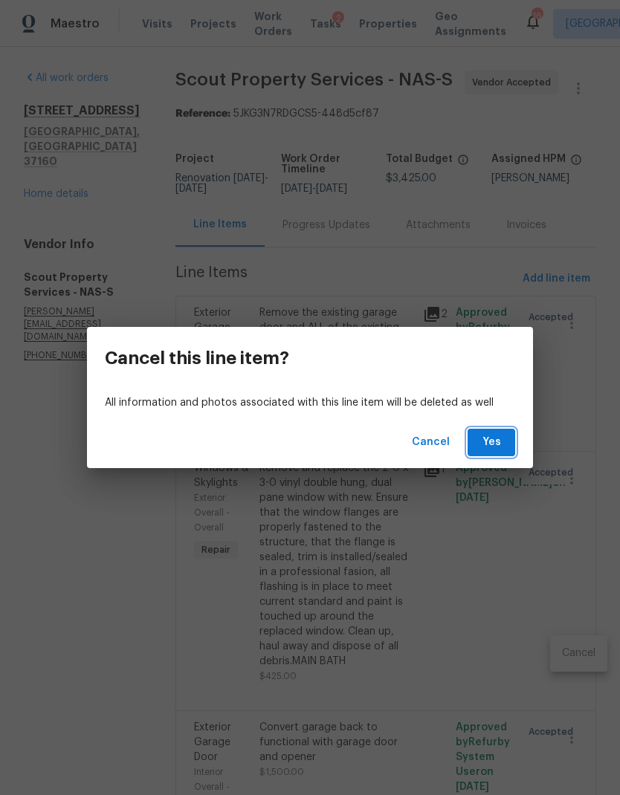
click at [486, 435] on span "Yes" at bounding box center [491, 442] width 24 height 19
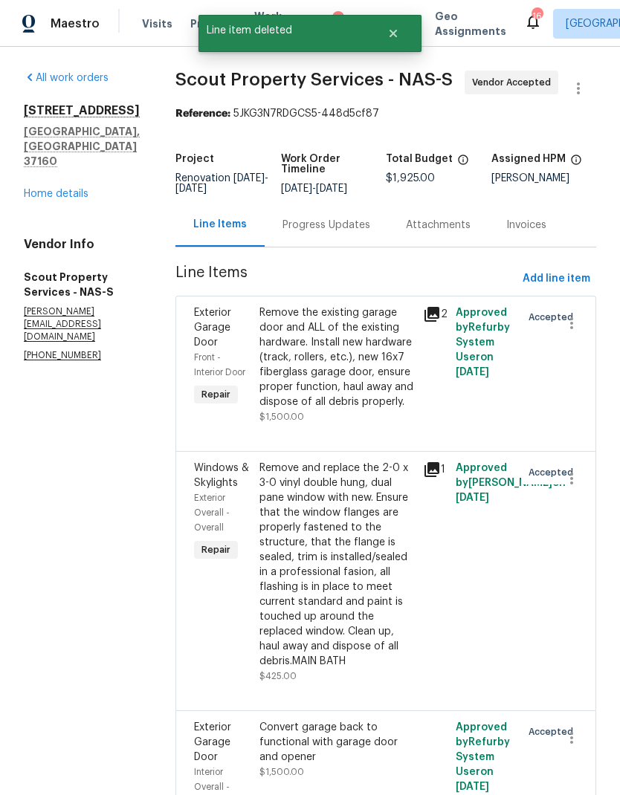
scroll to position [0, 0]
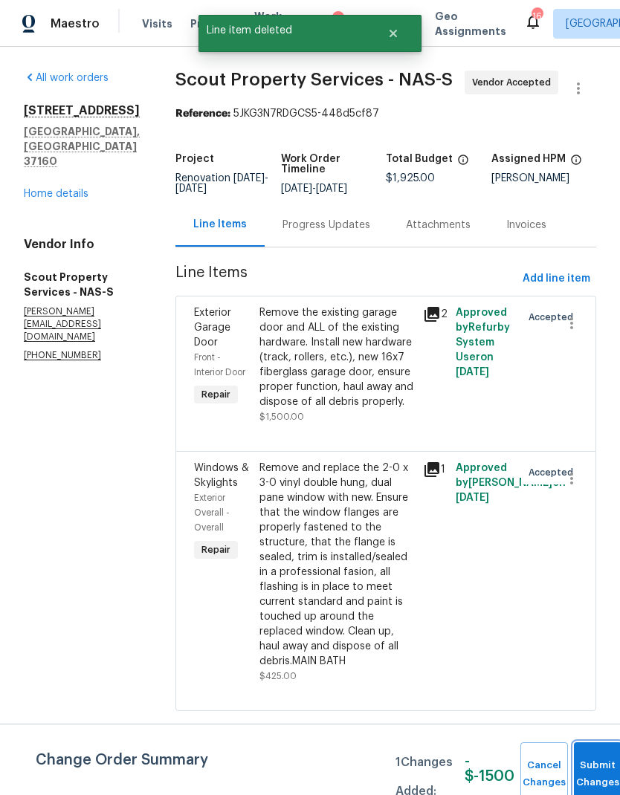
click at [603, 779] on span "Submit Changes" at bounding box center [597, 774] width 33 height 34
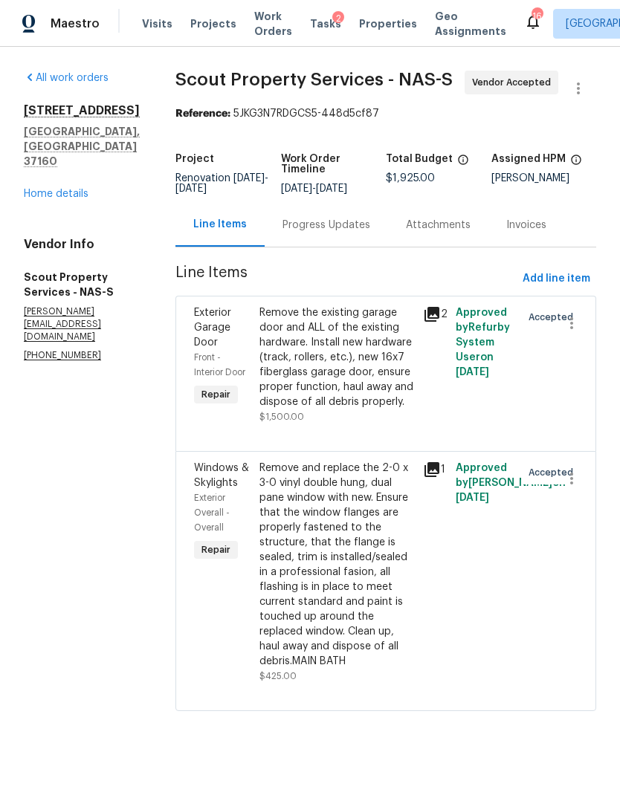
click at [59, 199] on link "Home details" at bounding box center [56, 194] width 65 height 10
